Goal: Transaction & Acquisition: Purchase product/service

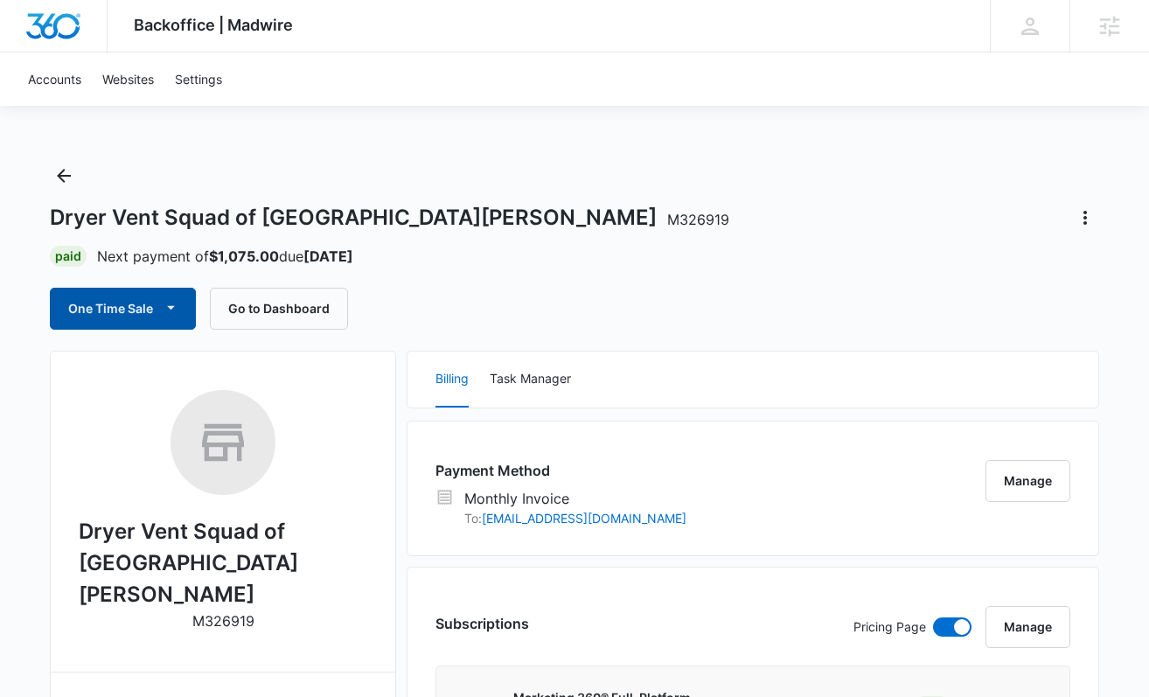
click at [101, 309] on button "One Time Sale" at bounding box center [123, 309] width 146 height 42
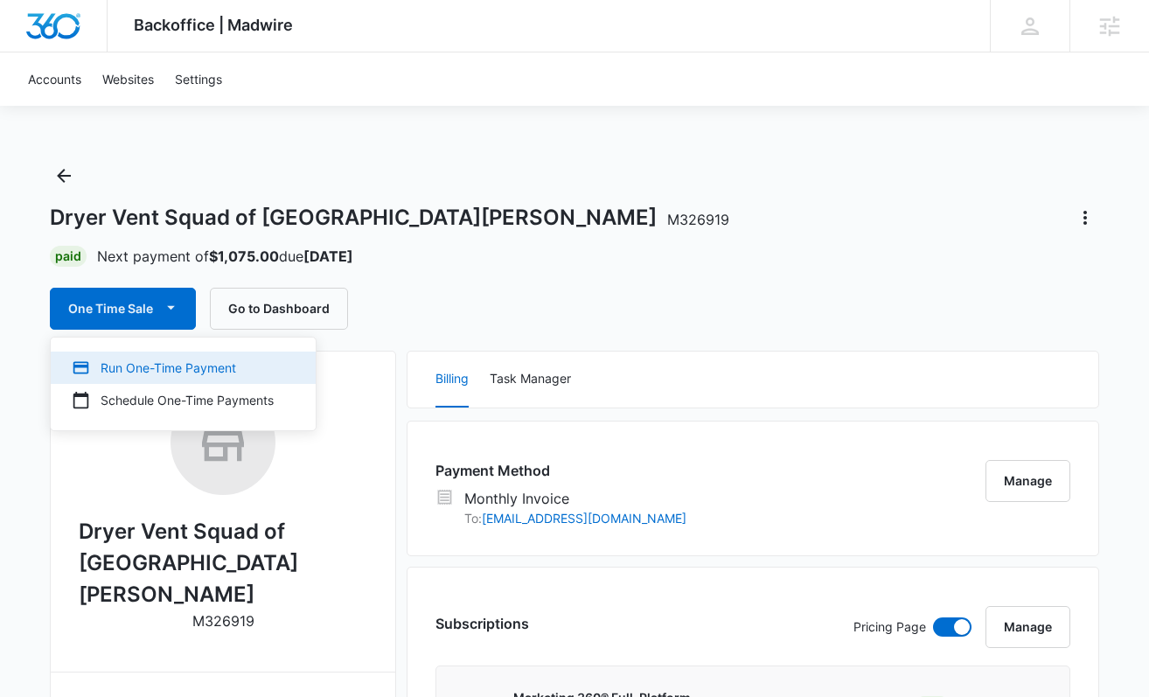
click at [165, 366] on div "Run One-Time Payment" at bounding box center [173, 368] width 202 height 18
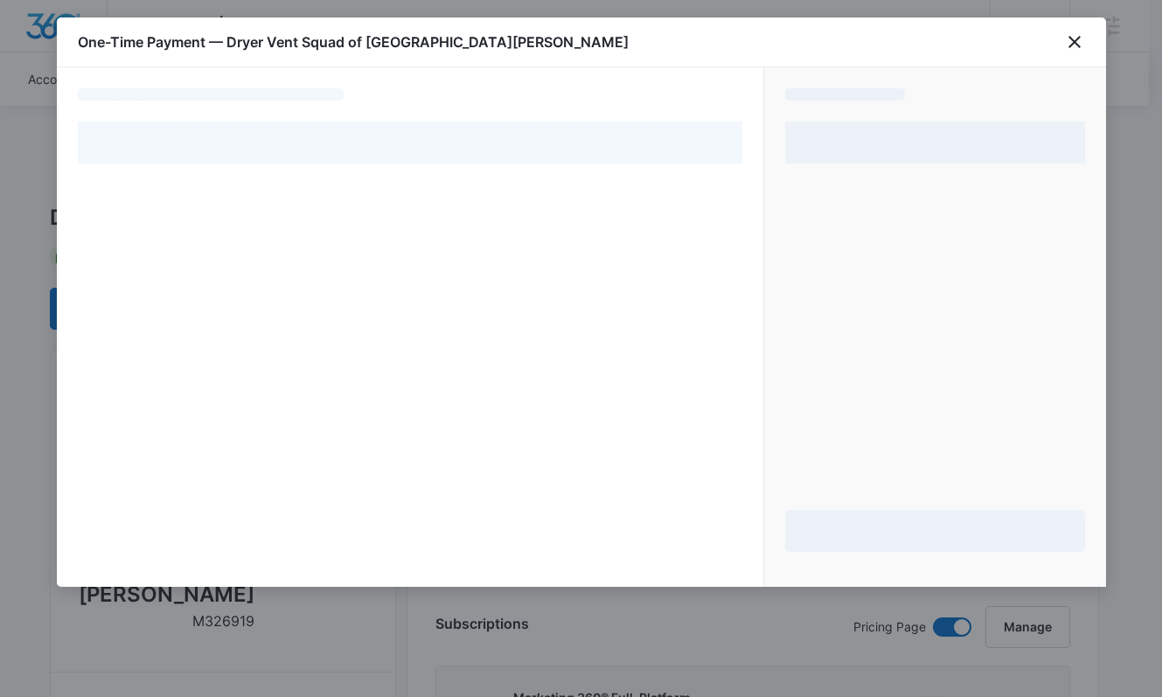
select select "MANUAL_INVOICE"
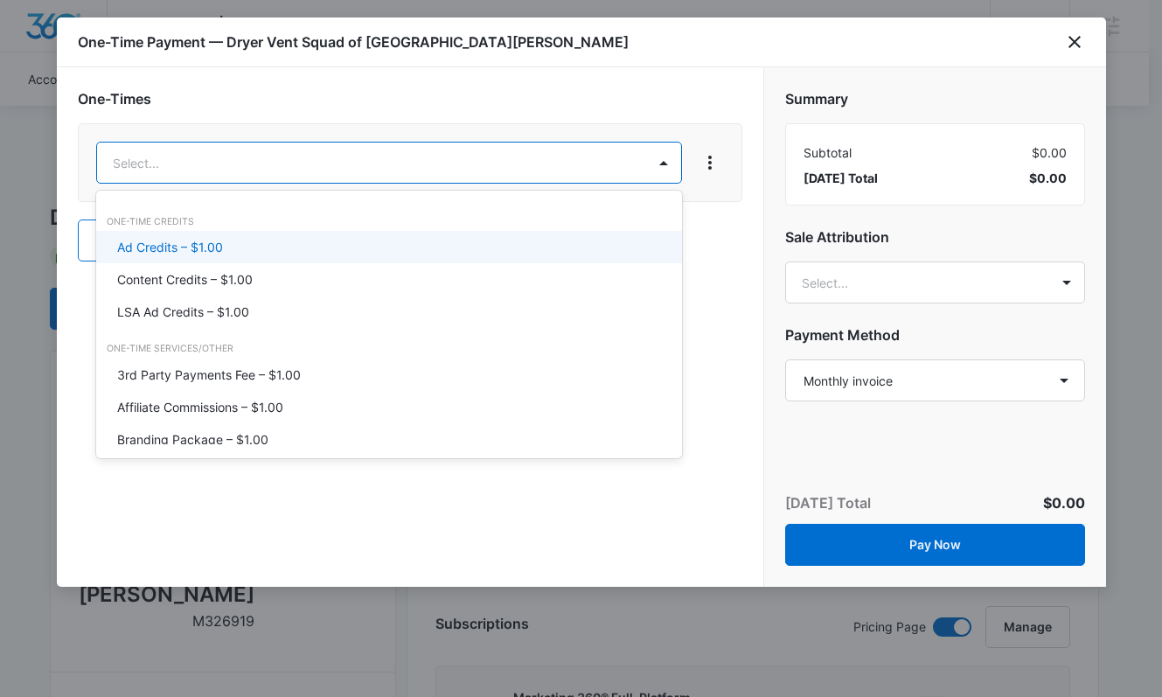
click at [194, 243] on p "Ad Credits – $1.00" at bounding box center [170, 247] width 106 height 18
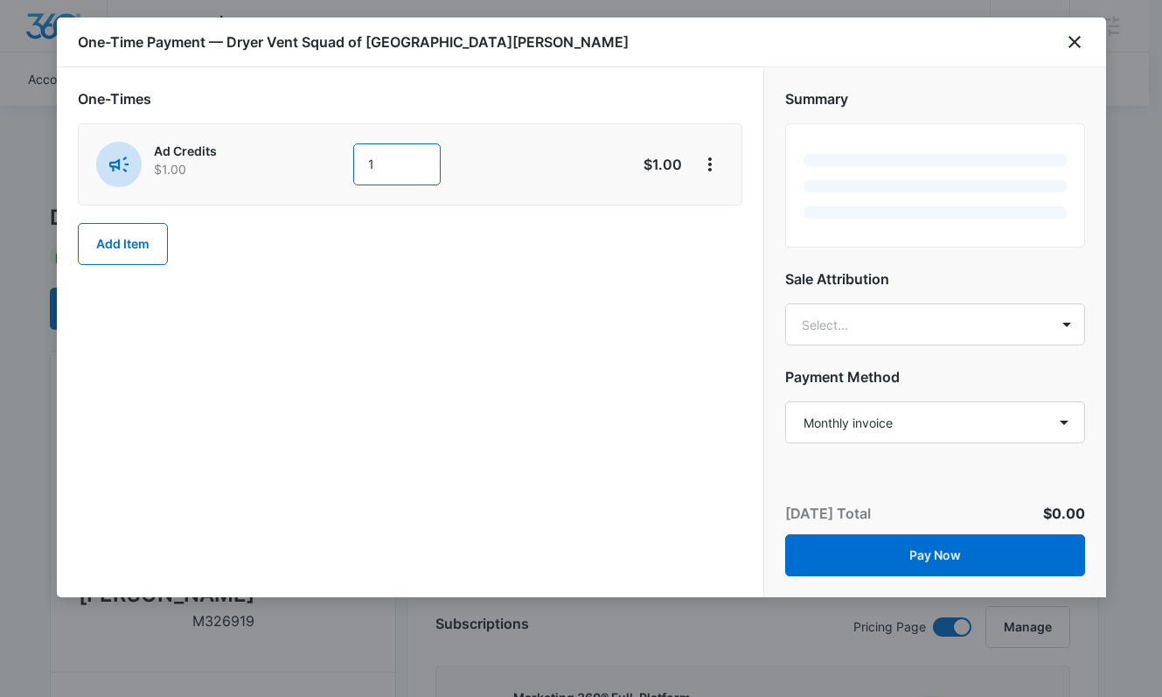
click at [389, 178] on input "1" at bounding box center [396, 164] width 87 height 42
type input "1075"
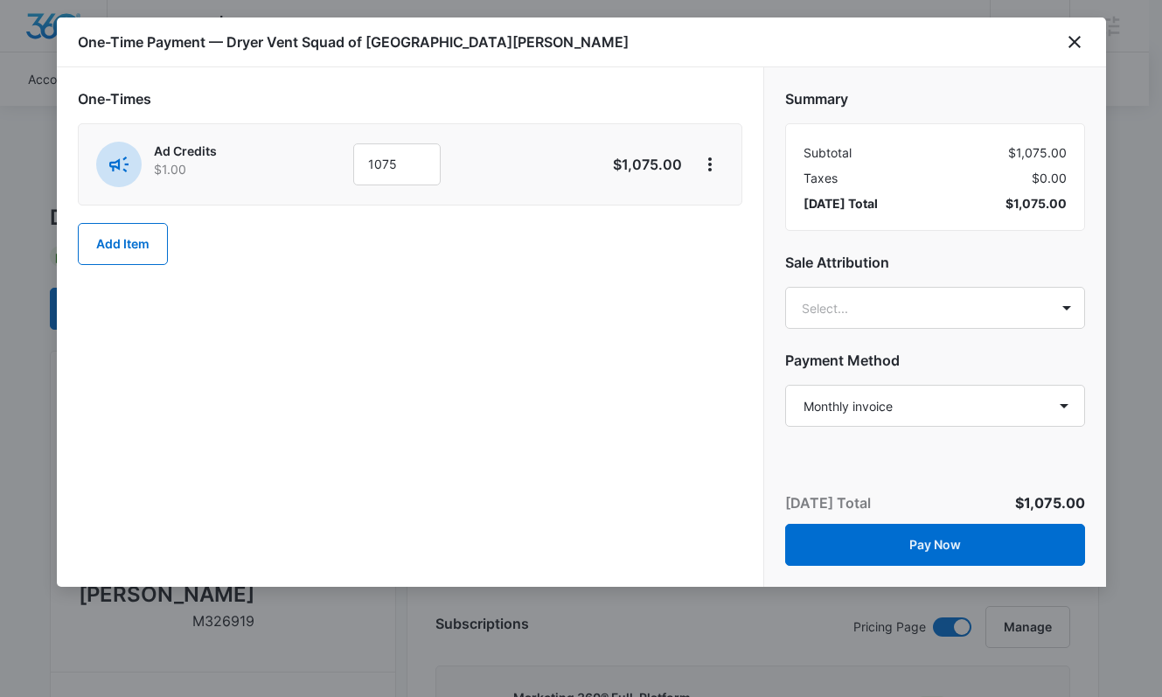
click at [865, 346] on div "Summary Subtotal $1,075.00 Taxes $0.00 [DATE] Total $1,075.00 Sale Attribution …" at bounding box center [935, 250] width 342 height 366
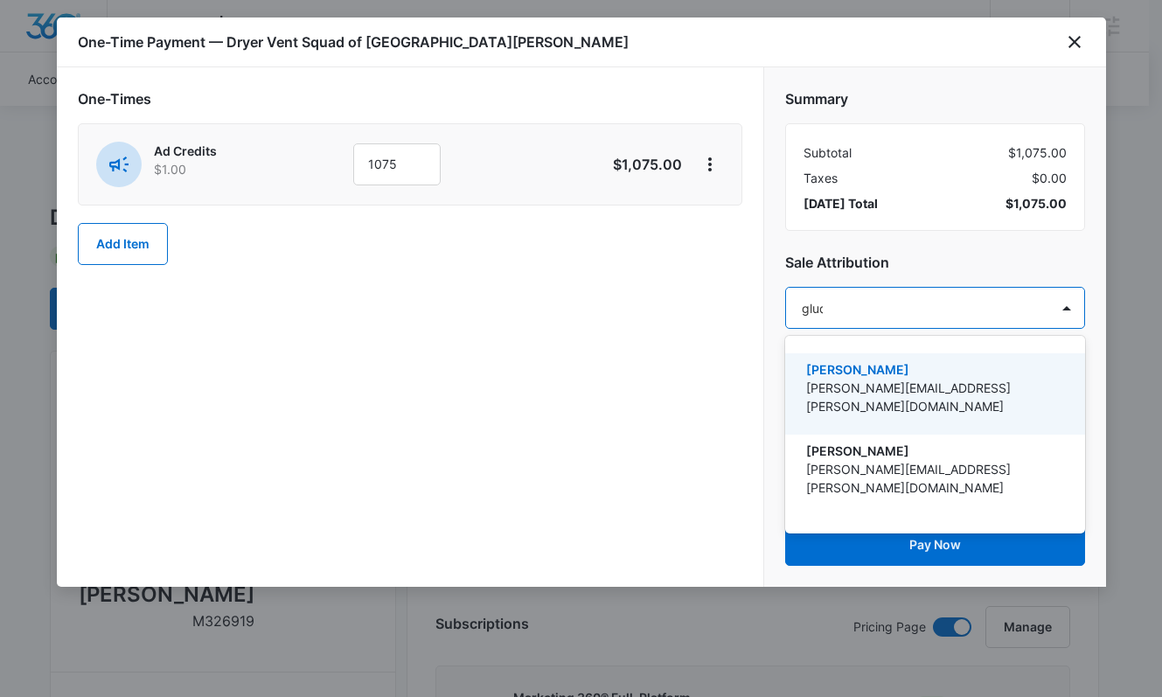
type input "[PERSON_NAME]"
click at [892, 360] on p "[PERSON_NAME]" at bounding box center [933, 369] width 254 height 18
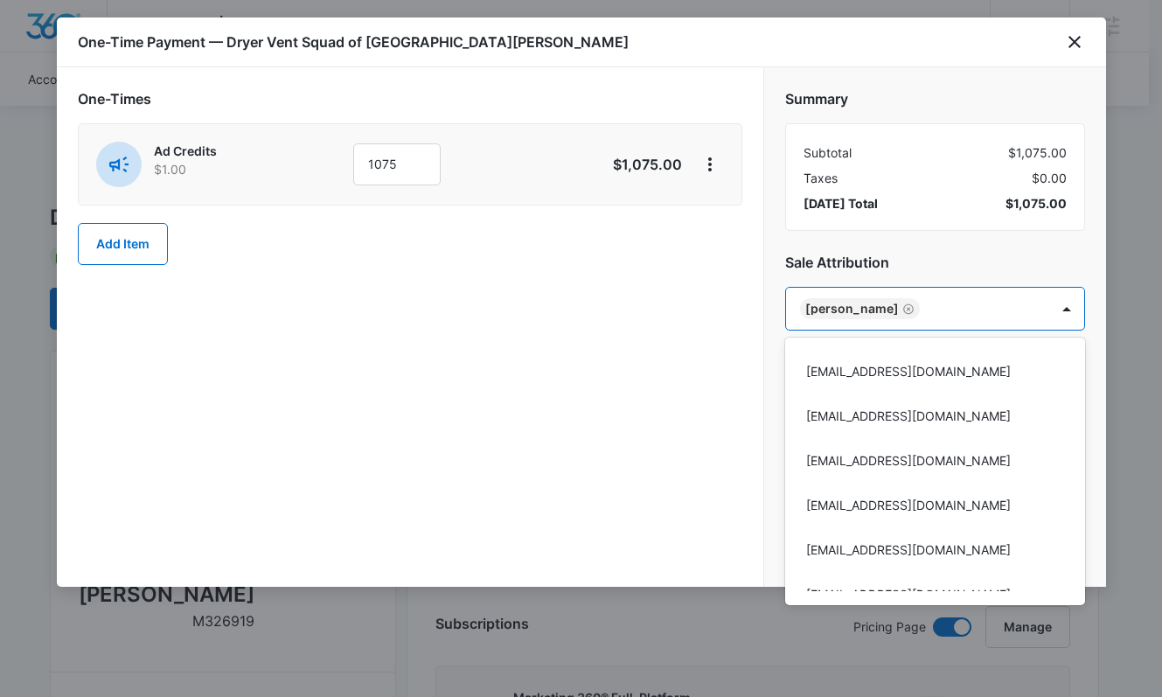
click at [901, 241] on div at bounding box center [581, 348] width 1162 height 697
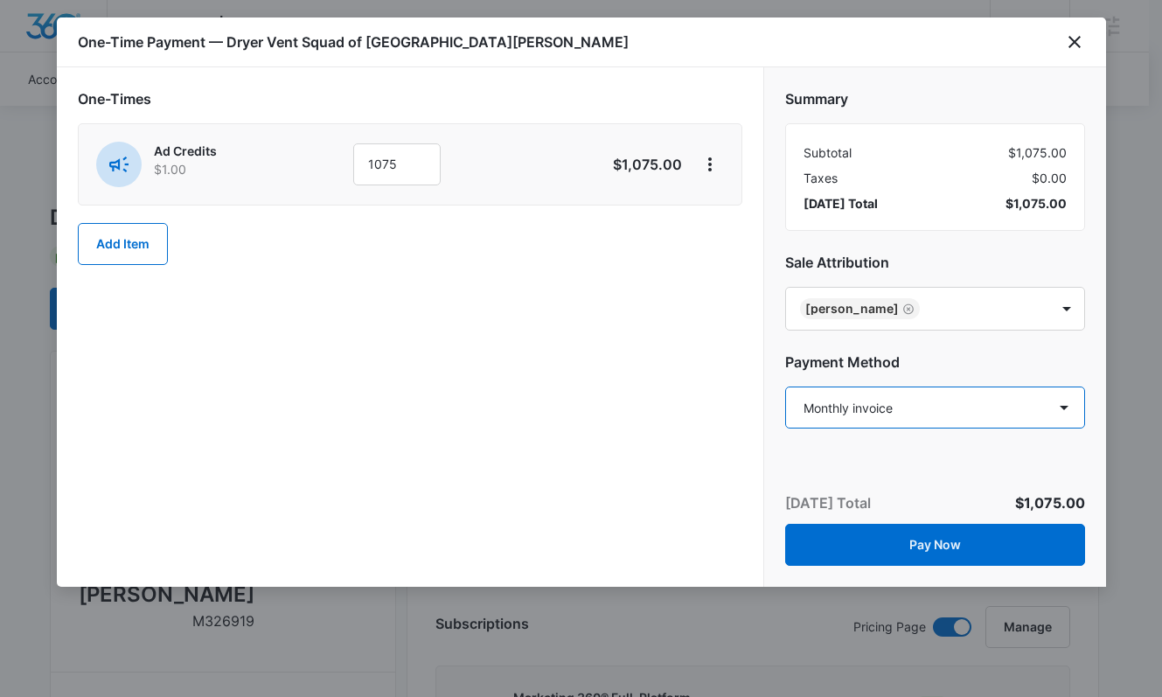
click at [892, 409] on select "Select a payment method Visa ending in 8227 Visa ending in 8227 Visa ending in …" at bounding box center [935, 408] width 300 height 42
select select "NEW_METHOD"
click at [785, 387] on select "Select a payment method Visa ending in 8227 Visa ending in 8227 Visa ending in …" at bounding box center [935, 408] width 300 height 42
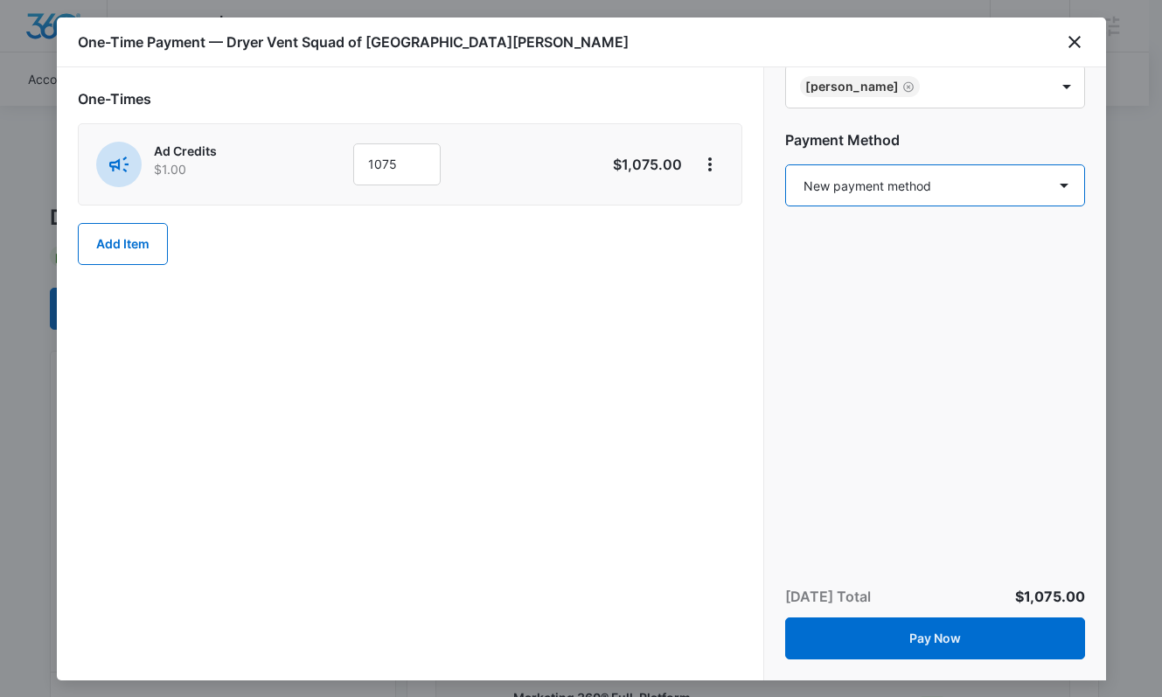
scroll to position [245, 0]
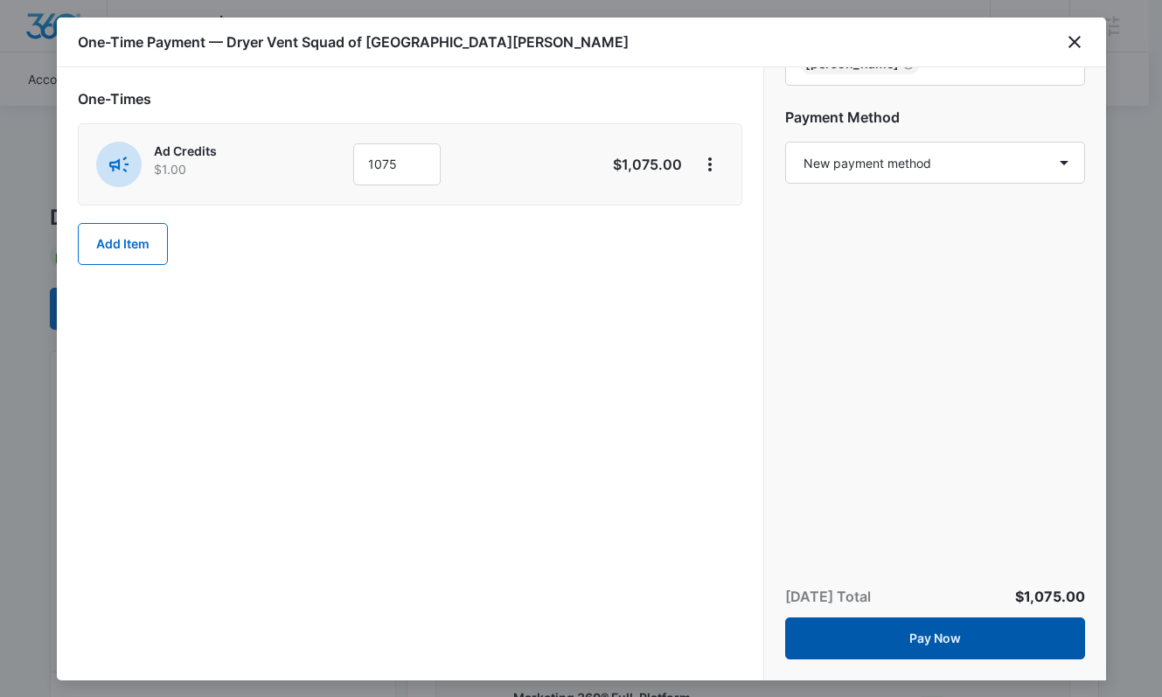
click at [944, 638] on button "Pay Now" at bounding box center [935, 638] width 300 height 42
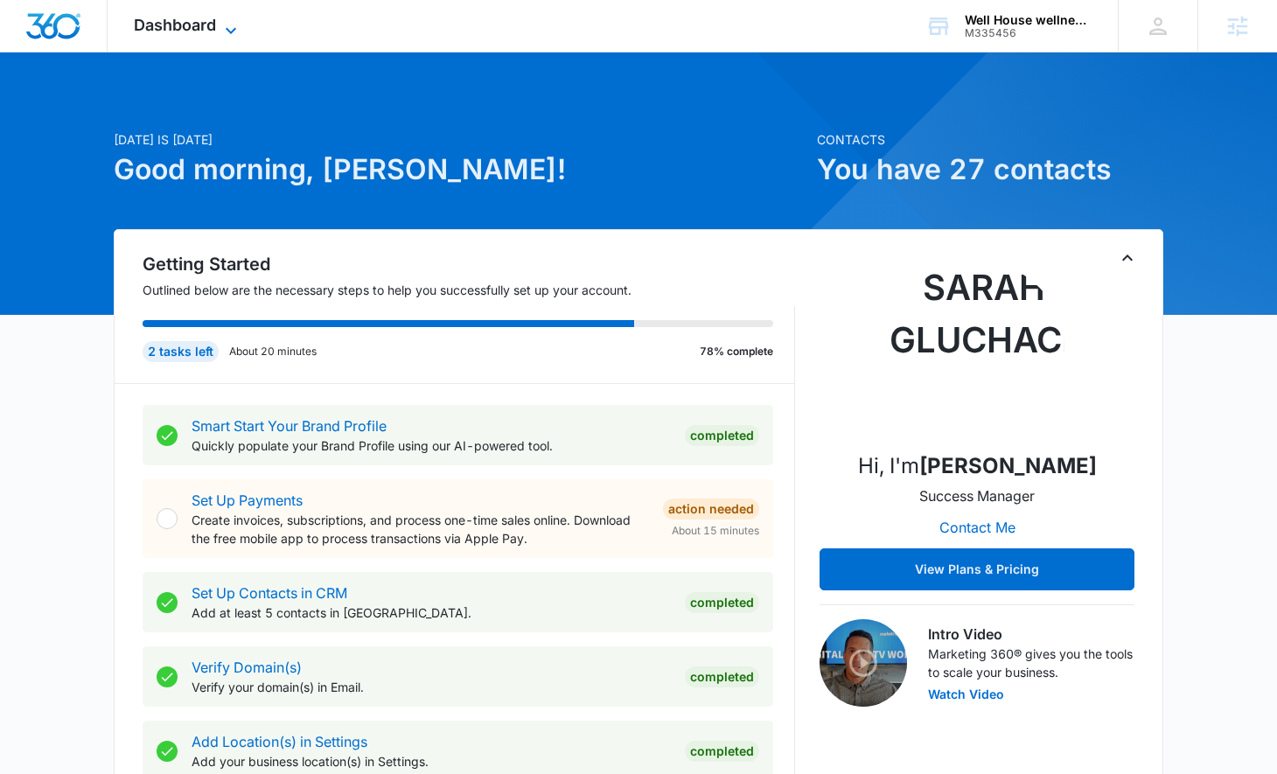
click at [207, 20] on span "Dashboard" at bounding box center [175, 25] width 82 height 18
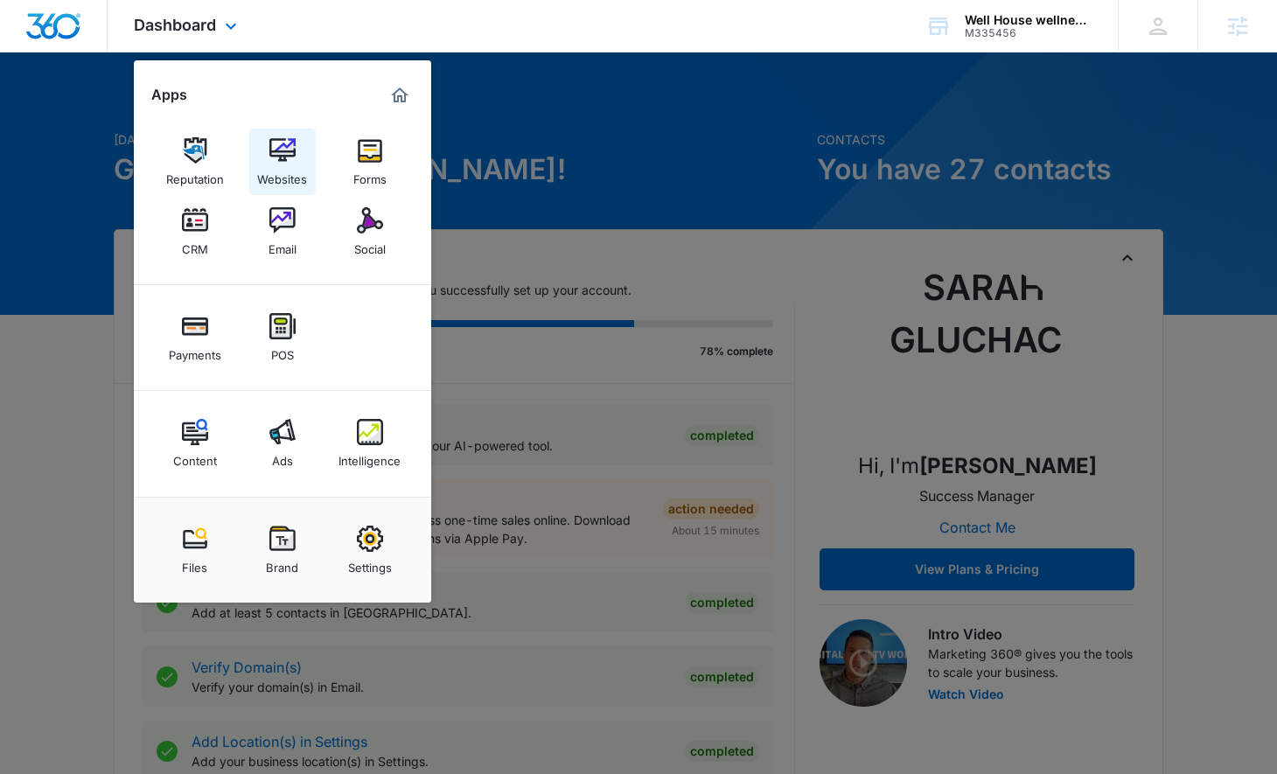
click at [274, 164] on div "Websites" at bounding box center [282, 175] width 50 height 23
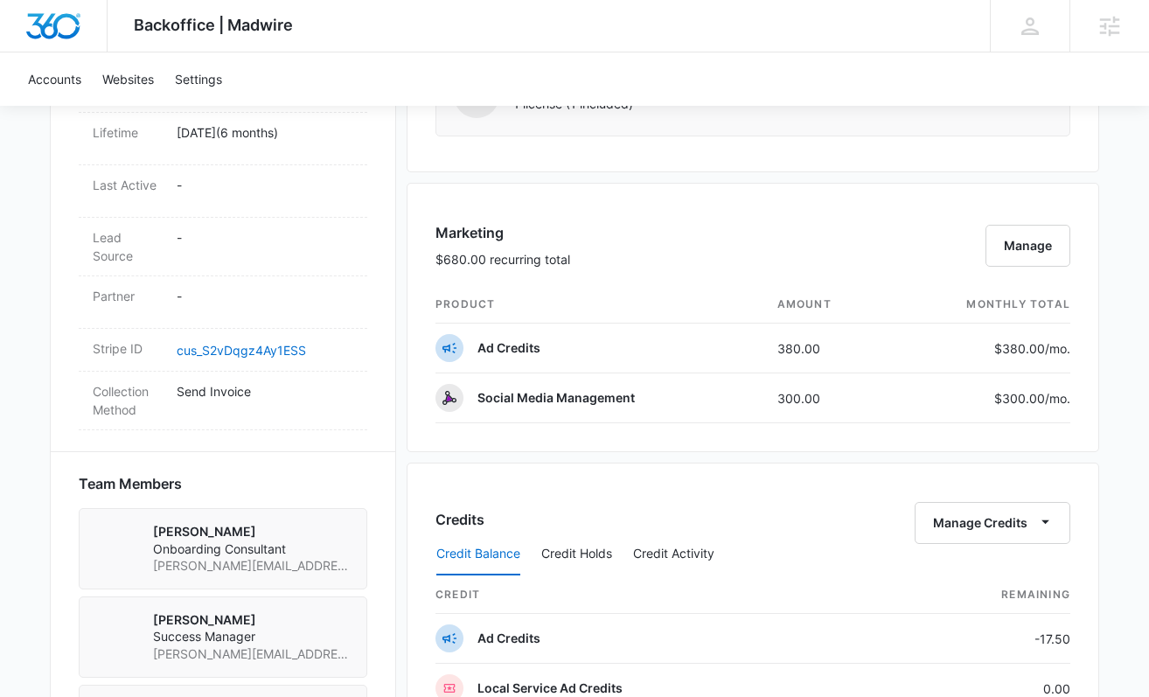
scroll to position [1738, 0]
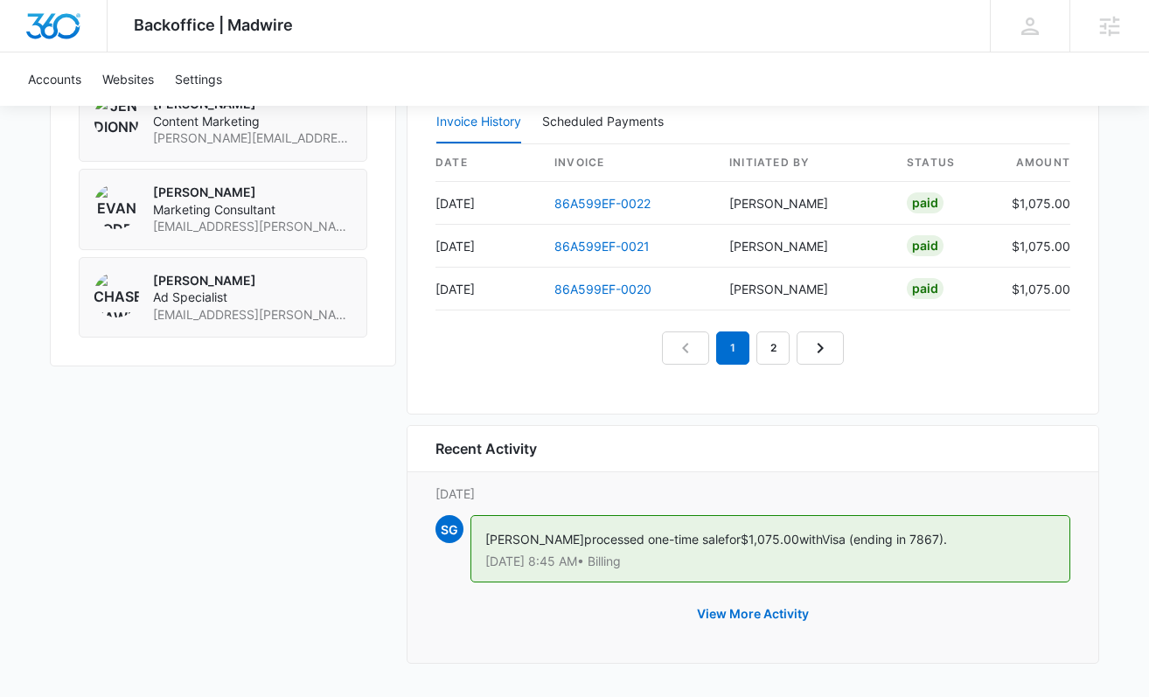
click at [487, 346] on div "1 2" at bounding box center [753, 347] width 635 height 33
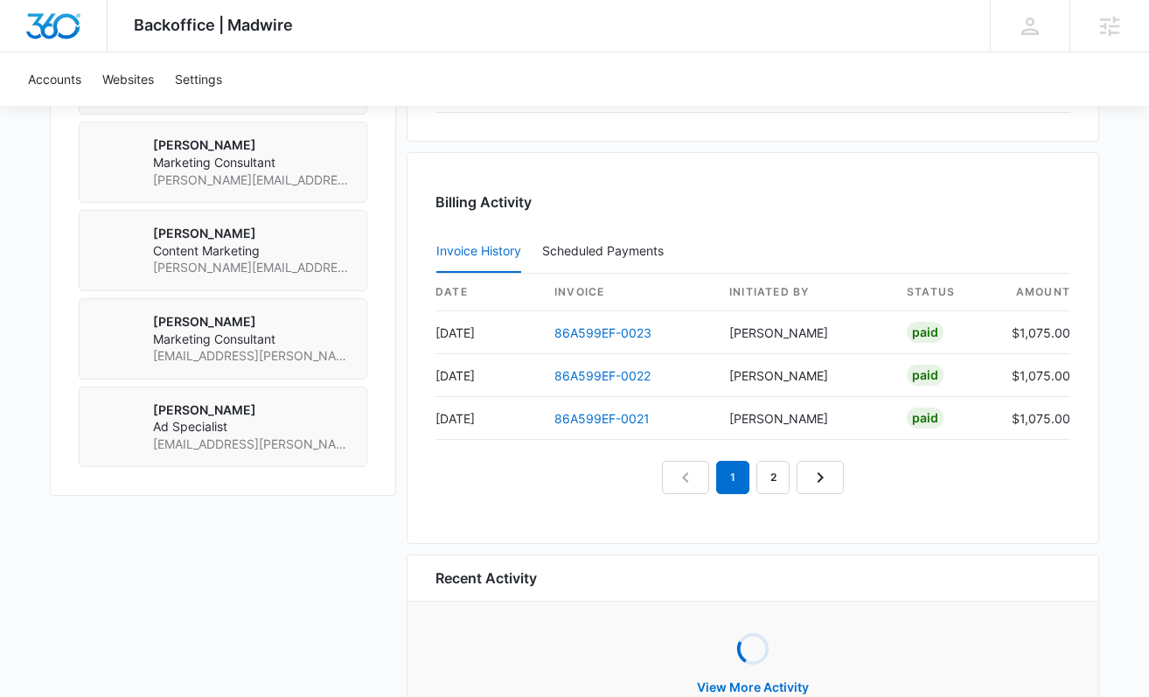
scroll to position [1609, 0]
